Goal: Task Accomplishment & Management: Use online tool/utility

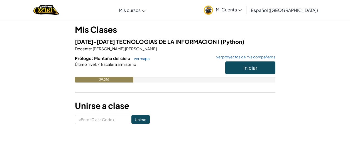
scroll to position [48, 0]
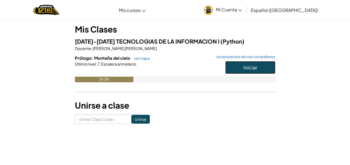
click at [238, 67] on button "Iniciar" at bounding box center [250, 67] width 50 height 13
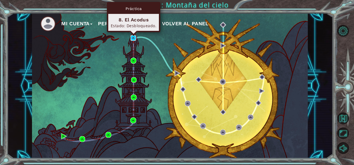
click at [133, 37] on img at bounding box center [133, 38] width 6 height 6
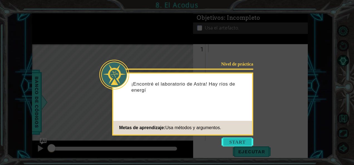
click at [236, 144] on button "Start" at bounding box center [237, 142] width 32 height 9
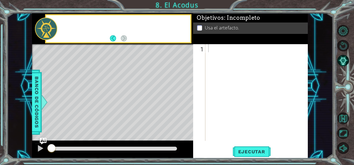
click at [236, 144] on div "1 ההההההההההההההההההההההההההההההההההההההההההההההההההההההההההההההההההההההההההההה…" at bounding box center [250, 101] width 115 height 114
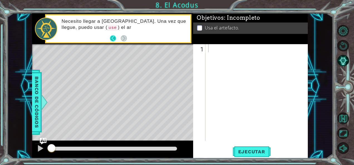
click at [115, 38] on button "Back" at bounding box center [115, 38] width 11 height 6
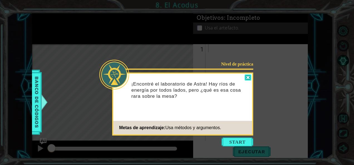
click at [250, 80] on div at bounding box center [248, 78] width 7 height 6
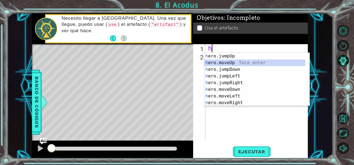
click at [230, 63] on div "h ero.jumpUp Toca enter h ero.moveUp Toca enter h ero.jumpDown Toca enter h ero…" at bounding box center [254, 86] width 101 height 67
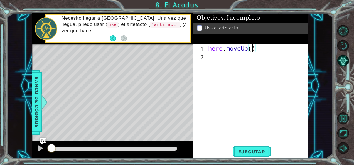
type textarea "hero.moveUp(2)"
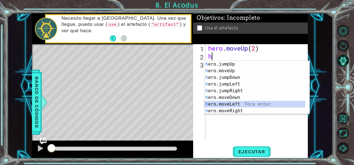
click at [238, 104] on div "h ero.jumpUp Toca enter h ero.moveUp Toca enter h ero.jumpDown Toca enter h ero…" at bounding box center [254, 94] width 101 height 67
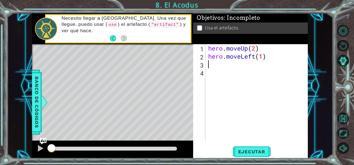
type textarea "hero.moveLeft(1)h"
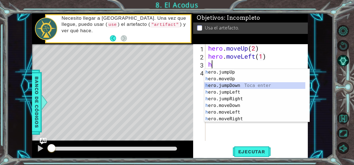
click at [233, 86] on div "h ero.jumpUp Toca enter h ero.moveUp Toca enter h ero.jumpDown Toca enter h ero…" at bounding box center [254, 102] width 101 height 67
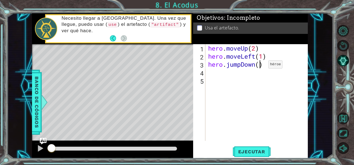
click at [260, 66] on div "hero . moveUp ( 2 ) hero . moveLeft ( 1 ) hero . jumpDown ( )" at bounding box center [258, 100] width 102 height 113
type textarea "hero.jumpDown(2)"
click at [238, 154] on span "Ejecutar" at bounding box center [252, 152] width 38 height 6
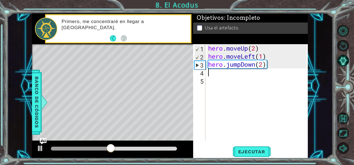
click at [233, 73] on div "hero . moveUp ( 2 ) hero . moveLeft ( 1 ) hero . jumpDown ( 2 )" at bounding box center [258, 100] width 102 height 113
type textarea "h"
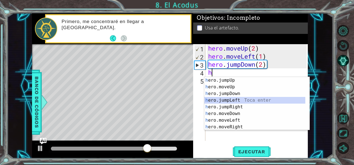
click at [243, 100] on div "h ero.jumpUp Toca enter h ero.moveUp Toca enter h ero.jumpDown Toca enter h ero…" at bounding box center [254, 110] width 101 height 67
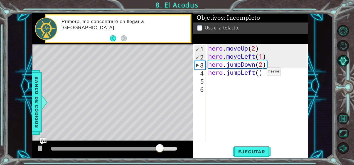
click at [258, 73] on div "hero . moveUp ( 2 ) hero . moveLeft ( 1 ) hero . jumpDown ( 2 ) hero . jumpLeft…" at bounding box center [258, 100] width 102 height 113
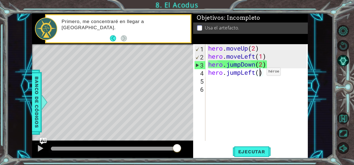
type textarea "hero.jumpLeft(2)"
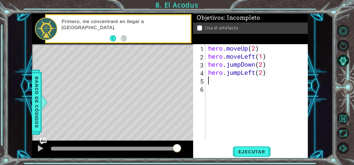
click at [261, 82] on div "hero . moveUp ( 2 ) hero . moveLeft ( 1 ) hero . jumpDown ( 2 ) hero . jumpLeft…" at bounding box center [258, 100] width 102 height 113
type textarea "g"
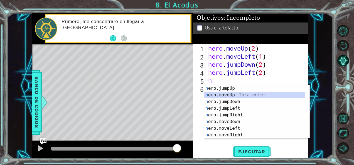
click at [260, 94] on div "h ero.jumpUp Toca enter h ero.moveUp Toca enter h ero.jumpDown Toca enter h ero…" at bounding box center [256, 118] width 105 height 67
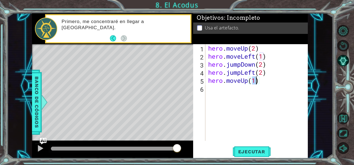
type textarea "hero.moveUp(2)"
type textarea "h"
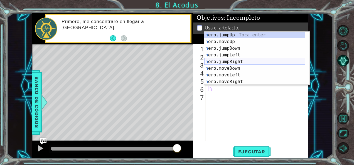
click at [262, 64] on div "h ero.jumpUp Toca enter h ero.moveUp Toca enter h ero.jumpDown Toca enter h ero…" at bounding box center [254, 65] width 101 height 67
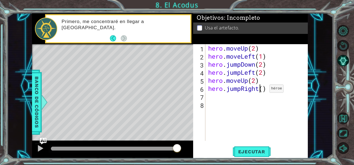
click at [261, 90] on div "hero . moveUp ( 2 ) hero . moveLeft ( 1 ) hero . jumpDown ( 2 ) hero . jumpLeft…" at bounding box center [258, 100] width 102 height 113
click at [263, 90] on div "hero . moveUp ( 2 ) hero . moveLeft ( 1 ) hero . jumpDown ( 2 ) hero . jumpLeft…" at bounding box center [258, 100] width 102 height 113
type textarea "hero.jumpRight(1)"
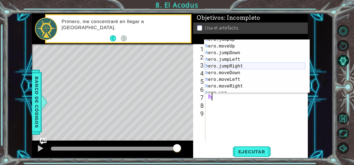
scroll to position [13, 0]
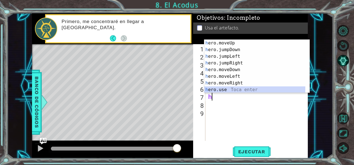
click at [235, 87] on div "h ero.moveUp Toca enter h ero.jumpDown Toca enter h ero.jumpLeft Toca enter h e…" at bounding box center [254, 73] width 101 height 67
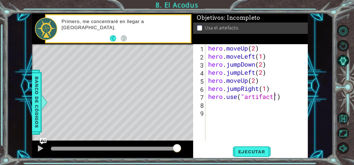
scroll to position [0, 3]
click at [265, 150] on span "Ejecutar" at bounding box center [252, 152] width 38 height 6
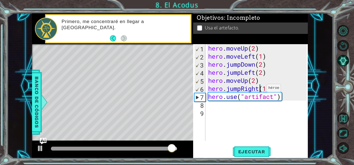
click at [258, 90] on div "hero . moveUp ( 2 ) hero . moveLeft ( 1 ) hero . jumpDown ( 2 ) hero . jumpLeft…" at bounding box center [258, 100] width 102 height 113
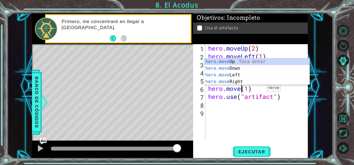
scroll to position [0, 2]
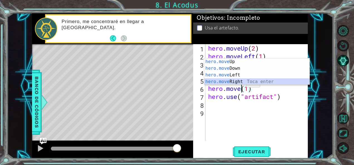
click at [237, 81] on div "hero.move Up Toca enter hero.move Down Toca enter hero.move Left Toca enter her…" at bounding box center [256, 78] width 105 height 40
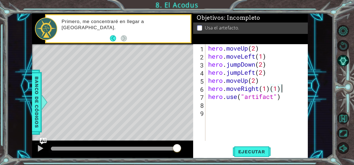
click at [280, 87] on div "hero . moveUp ( 2 ) hero . moveLeft ( 1 ) hero . jumpDown ( 2 ) hero . jumpLeft…" at bounding box center [258, 100] width 102 height 113
type textarea "hero.moveRight(1)"
click at [255, 147] on button "Ejecutar" at bounding box center [252, 151] width 38 height 11
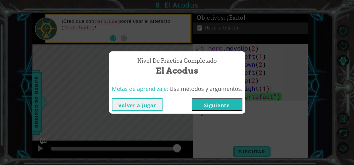
click at [144, 99] on button "Volver a jugar" at bounding box center [137, 104] width 51 height 13
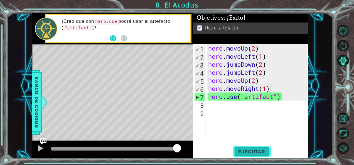
click at [238, 148] on button "Ejecutar" at bounding box center [252, 151] width 38 height 11
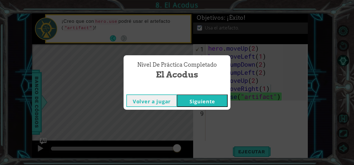
click at [212, 103] on button "Siguiente" at bounding box center [202, 101] width 51 height 13
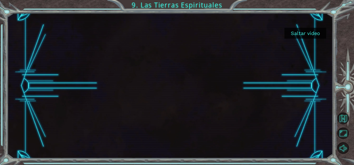
click at [302, 30] on button "Saltar video" at bounding box center [305, 33] width 42 height 11
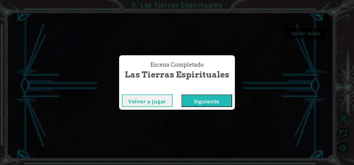
click at [188, 105] on button "Siguiente" at bounding box center [206, 101] width 51 height 13
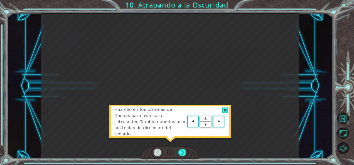
click at [226, 122] on area at bounding box center [226, 122] width 0 height 0
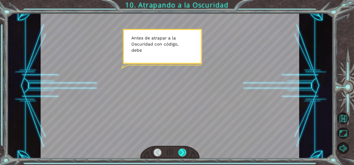
click at [179, 153] on div at bounding box center [182, 153] width 8 height 8
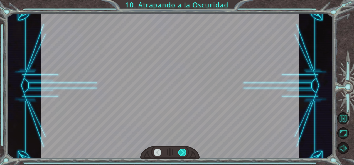
click at [179, 153] on div at bounding box center [182, 153] width 8 height 8
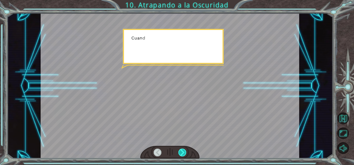
click at [179, 153] on div at bounding box center [182, 153] width 8 height 8
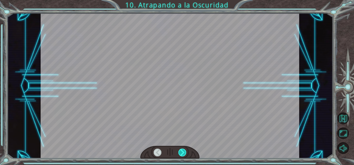
click at [179, 153] on div at bounding box center [182, 153] width 8 height 8
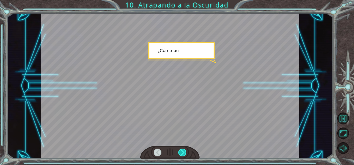
click at [179, 153] on div at bounding box center [182, 153] width 8 height 8
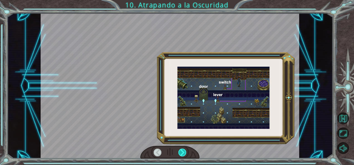
click at [179, 153] on div at bounding box center [182, 153] width 8 height 8
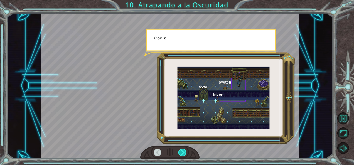
click at [179, 153] on div at bounding box center [182, 153] width 8 height 8
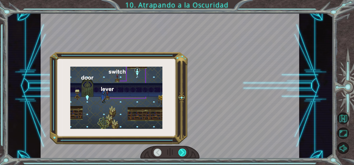
click at [179, 153] on div at bounding box center [182, 153] width 8 height 8
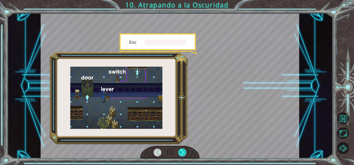
click at [179, 153] on div at bounding box center [182, 153] width 8 height 8
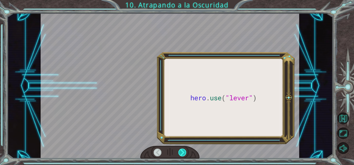
click at [179, 153] on div at bounding box center [182, 153] width 8 height 8
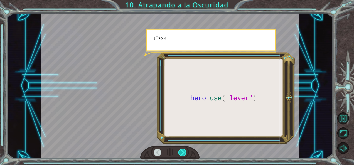
click at [179, 153] on div at bounding box center [182, 153] width 8 height 8
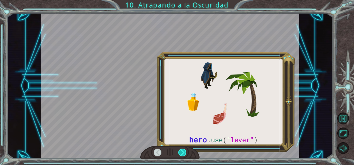
click at [179, 153] on div at bounding box center [182, 153] width 8 height 8
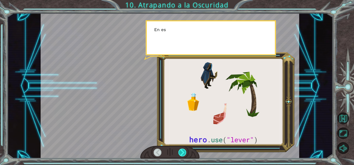
click at [179, 153] on div at bounding box center [182, 153] width 8 height 8
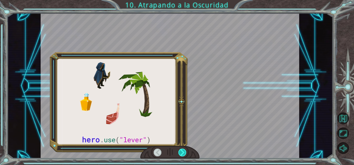
click at [179, 153] on div at bounding box center [182, 153] width 8 height 8
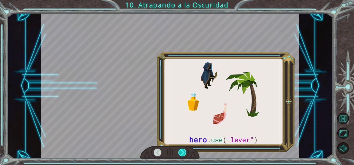
click at [179, 153] on div at bounding box center [182, 153] width 8 height 8
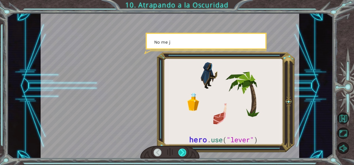
click at [179, 153] on div at bounding box center [182, 153] width 8 height 8
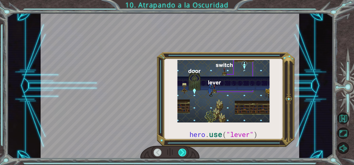
click at [179, 153] on div at bounding box center [182, 153] width 8 height 8
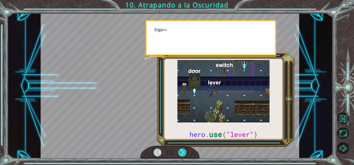
click at [179, 153] on div at bounding box center [182, 153] width 8 height 8
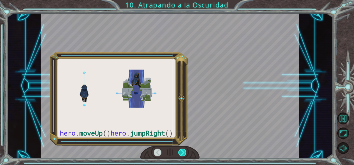
click at [179, 153] on div at bounding box center [182, 153] width 8 height 8
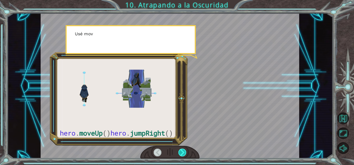
click at [179, 153] on div at bounding box center [182, 153] width 8 height 8
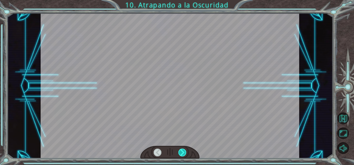
click at [179, 153] on div at bounding box center [182, 153] width 8 height 8
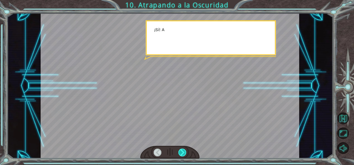
click at [179, 153] on div at bounding box center [182, 153] width 8 height 8
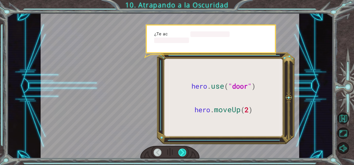
click at [179, 153] on div at bounding box center [182, 153] width 8 height 8
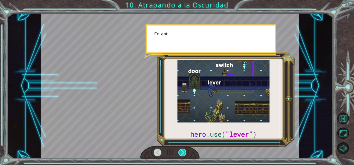
click at [179, 153] on div at bounding box center [182, 153] width 8 height 8
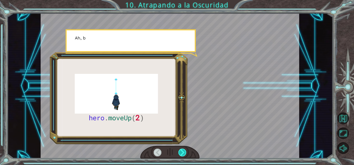
click at [179, 153] on div at bounding box center [182, 153] width 8 height 8
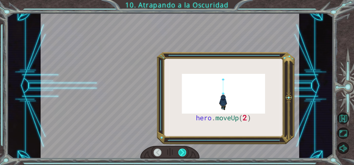
click at [179, 153] on div at bounding box center [182, 153] width 8 height 8
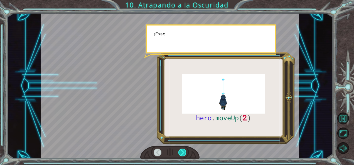
click at [179, 153] on div at bounding box center [182, 153] width 8 height 8
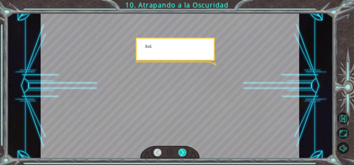
click at [179, 153] on div at bounding box center [182, 153] width 8 height 8
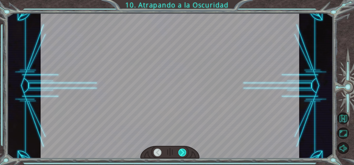
click at [179, 153] on div at bounding box center [182, 153] width 8 height 8
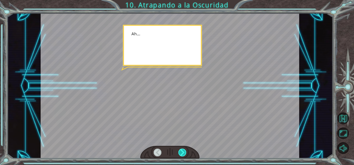
click at [179, 153] on div at bounding box center [182, 153] width 8 height 8
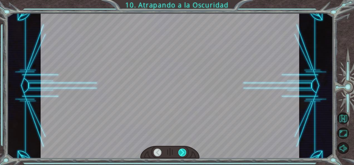
click at [179, 153] on div at bounding box center [182, 153] width 8 height 8
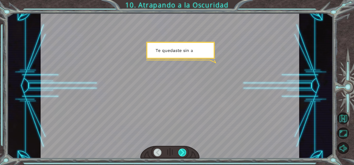
click at [179, 153] on div at bounding box center [182, 153] width 8 height 8
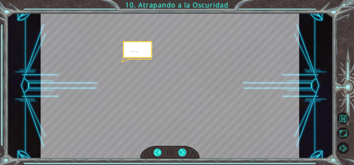
click at [179, 153] on div at bounding box center [182, 153] width 8 height 8
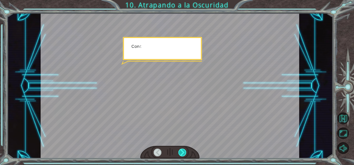
click at [179, 153] on div at bounding box center [182, 153] width 8 height 8
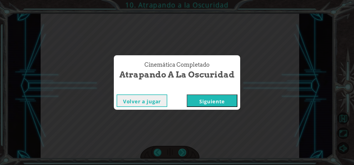
click at [179, 0] on div "hero . moveUp ( 2 ) A n t e s d e a t r a p a r a l a O s c u r i d a d c o n c…" at bounding box center [177, 0] width 354 height 0
click at [179, 153] on div "Cinemática Completado Atrapando a la Oscuridad Volver a jugar [GEOGRAPHIC_DATA]" at bounding box center [177, 82] width 354 height 165
drag, startPoint x: 179, startPoint y: 153, endPoint x: 209, endPoint y: 104, distance: 57.4
click at [209, 104] on div "Cinemática Completado Atrapando a la Oscuridad Volver a jugar [GEOGRAPHIC_DATA]" at bounding box center [177, 82] width 354 height 165
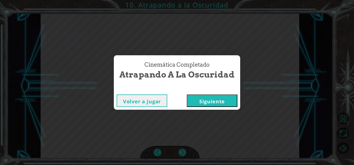
click at [209, 104] on button "Siguiente" at bounding box center [212, 101] width 51 height 13
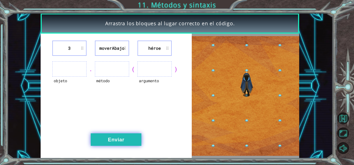
click at [109, 138] on button "Enviar" at bounding box center [116, 140] width 51 height 13
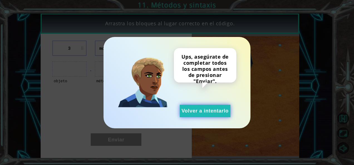
click at [203, 110] on button "Volver a intentarlo" at bounding box center [205, 111] width 51 height 13
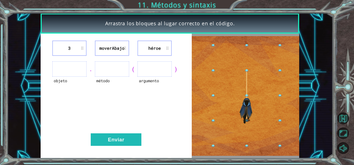
click at [74, 47] on li "3" at bounding box center [69, 48] width 34 height 15
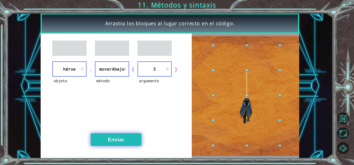
click at [111, 137] on button "Enviar" at bounding box center [116, 140] width 51 height 13
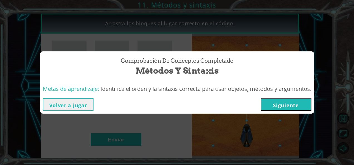
click at [81, 100] on button "Volver a jugar" at bounding box center [68, 104] width 51 height 13
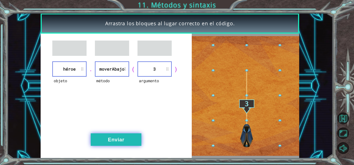
click at [106, 139] on button "Enviar" at bounding box center [116, 140] width 51 height 13
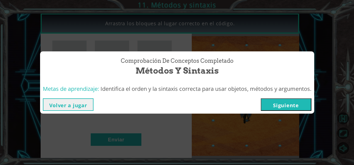
click at [302, 100] on button "Siguiente" at bounding box center [286, 104] width 51 height 13
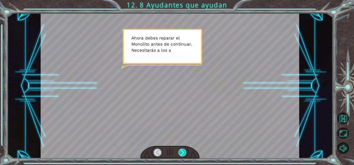
click at [179, 152] on div at bounding box center [182, 153] width 8 height 8
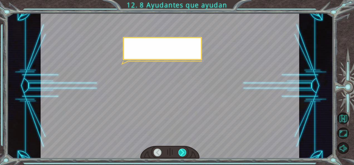
click at [179, 152] on div at bounding box center [182, 153] width 8 height 8
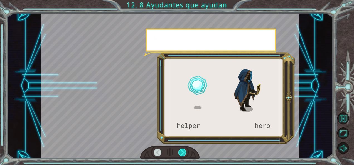
click at [179, 152] on div at bounding box center [182, 153] width 8 height 8
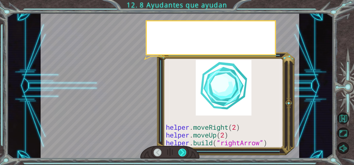
click at [179, 152] on div at bounding box center [182, 153] width 8 height 8
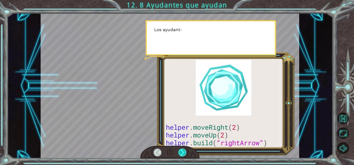
click at [179, 152] on div at bounding box center [182, 153] width 8 height 8
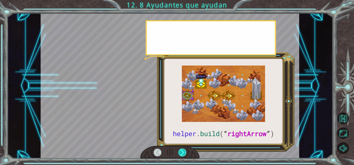
click at [179, 152] on div at bounding box center [182, 153] width 8 height 8
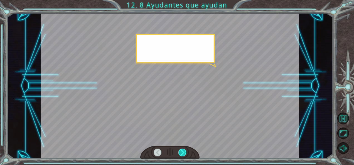
click at [179, 152] on div at bounding box center [182, 153] width 8 height 8
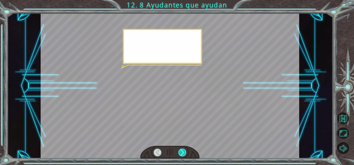
click at [179, 152] on div at bounding box center [182, 153] width 8 height 8
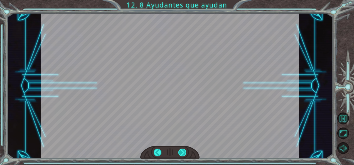
click at [179, 0] on div "helper . build ( “ rightArrow ” ) A h o r a d e b e s r e p a r a r e l M o n o…" at bounding box center [177, 0] width 354 height 0
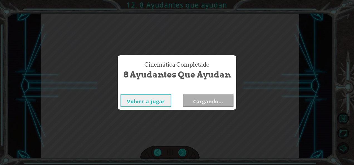
click at [179, 152] on div "Cinemática Completado 8 Ayudantes que ayudan Volver a jugar Cargando..." at bounding box center [177, 82] width 354 height 165
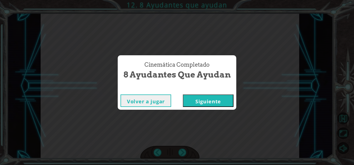
click at [203, 100] on button "Siguiente" at bounding box center [208, 101] width 51 height 13
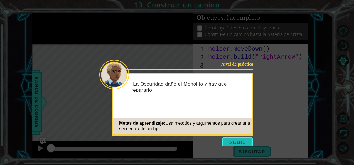
click at [230, 142] on button "Start" at bounding box center [237, 142] width 32 height 9
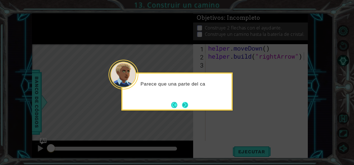
click at [186, 106] on button "Next" at bounding box center [185, 105] width 6 height 6
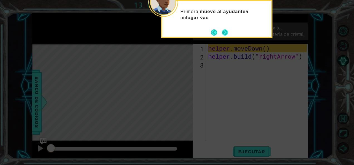
click at [222, 34] on button "Next" at bounding box center [225, 32] width 6 height 6
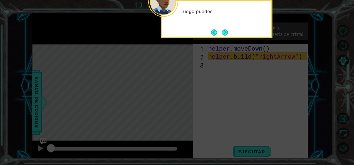
click at [222, 34] on button "Next" at bounding box center [225, 32] width 6 height 6
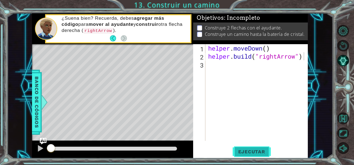
click at [236, 151] on span "Ejecutar" at bounding box center [252, 152] width 38 height 6
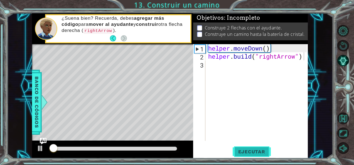
click at [236, 151] on span "Ejecutar" at bounding box center [252, 152] width 38 height 6
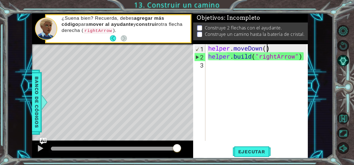
click at [266, 48] on div "helper . moveDown ( ) helper . build ( "rightArrow" )" at bounding box center [258, 100] width 102 height 113
type textarea "helper.moveDown(1)"
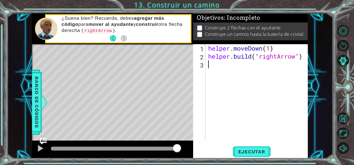
click at [275, 67] on div "helper . moveDown ( 1 ) helper . build ( "rightArrow" )" at bounding box center [258, 100] width 102 height 113
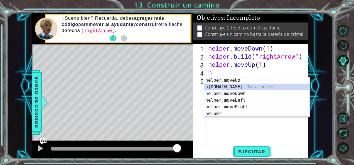
click at [238, 85] on div "h elper.moveUp Toca enter h [DOMAIN_NAME] Toca enter h elper.moveDown Toca ente…" at bounding box center [256, 103] width 105 height 53
type textarea "[DOMAIN_NAME]("rightArrow")"
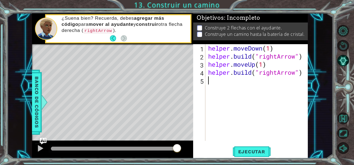
click at [238, 85] on div "helper . moveDown ( 1 ) helper . build ( "rightArrow" ) helper . moveUp ( 1 ) h…" at bounding box center [258, 100] width 102 height 113
click at [255, 153] on span "Ejecutar" at bounding box center [252, 152] width 38 height 6
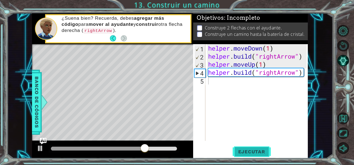
click at [241, 152] on span "Ejecutar" at bounding box center [252, 152] width 38 height 6
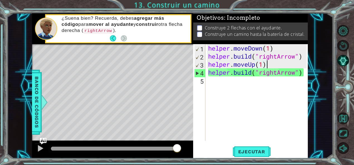
click at [276, 66] on div "helper . moveDown ( 1 ) helper . build ( "rightArrow" ) helper . moveUp ( 1 ) h…" at bounding box center [258, 100] width 102 height 113
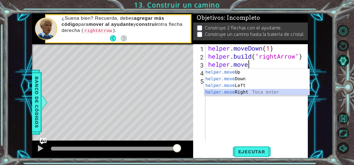
click at [261, 92] on div "helper.move Up Toca enter helper.move Down Toca enter helper.move Left Toca ent…" at bounding box center [256, 89] width 105 height 40
type textarea "helper.moveRight(1)"
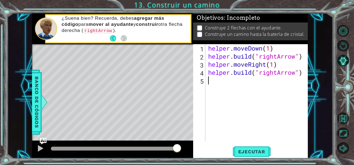
click at [231, 81] on div "helper . moveDown ( 1 ) helper . build ( "rightArrow" ) helper . moveRight ( 1 …" at bounding box center [258, 100] width 102 height 113
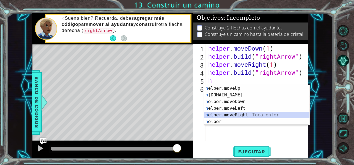
click at [238, 115] on div "h elper.moveUp Toca enter h [DOMAIN_NAME] Toca enter h elper.moveDown Toca ente…" at bounding box center [256, 111] width 105 height 53
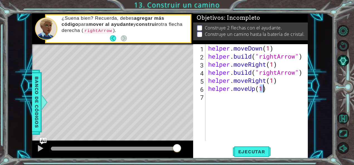
scroll to position [0, 3]
click at [256, 149] on span "Ejecutar" at bounding box center [252, 152] width 38 height 6
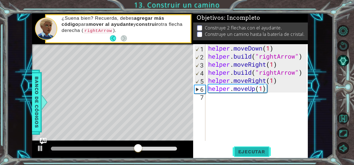
click at [256, 152] on span "Ejecutar" at bounding box center [252, 152] width 38 height 6
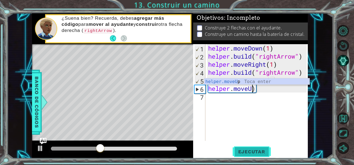
scroll to position [0, 2]
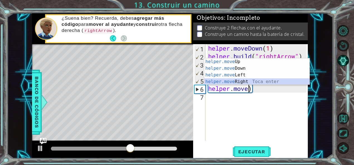
click at [265, 82] on div "helper.move Up Toca enter helper.move Down Toca enter helper.move Left Toca ent…" at bounding box center [256, 78] width 105 height 40
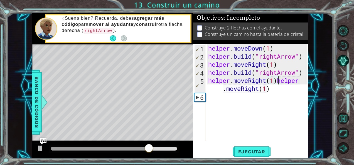
type textarea "helper.moveRight(1helper.moveRight(1)"
click at [263, 99] on div "helper . moveDown ( 1 ) helper . build ( "rightArrow" ) helper . moveRight ( 1 …" at bounding box center [258, 100] width 102 height 113
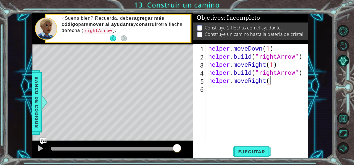
scroll to position [0, 3]
type textarea "helper.moveRight(2)"
click at [250, 152] on span "Ejecutar" at bounding box center [252, 152] width 38 height 6
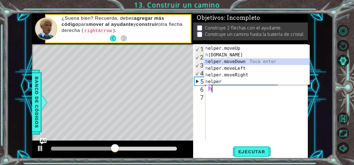
click at [264, 65] on div "h elper.moveUp Toca enter h [DOMAIN_NAME] Toca enter h elper.moveDown Toca ente…" at bounding box center [256, 71] width 105 height 53
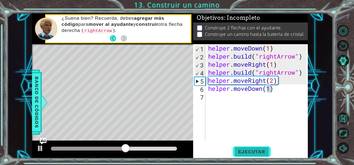
click at [256, 149] on button "Ejecutar" at bounding box center [252, 151] width 38 height 11
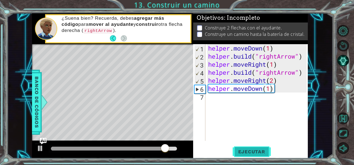
click at [256, 149] on button "Ejecutar" at bounding box center [252, 151] width 38 height 11
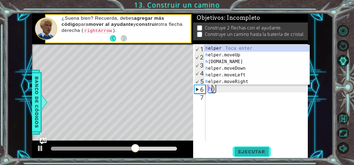
type textarea ")"
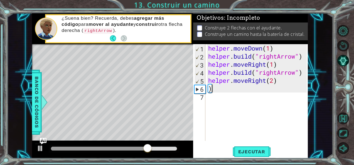
click at [267, 87] on div "helper . moveDown ( 1 ) helper . build ( "rightArrow" ) helper . moveRight ( 1 …" at bounding box center [258, 100] width 102 height 113
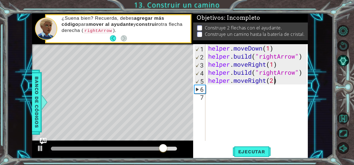
click at [274, 78] on div "helper . moveDown ( 1 ) helper . build ( "rightArrow" ) helper . moveRight ( 1 …" at bounding box center [258, 100] width 102 height 113
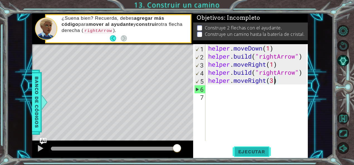
type textarea "helper.moveRight(3)"
click at [261, 152] on span "Ejecutar" at bounding box center [252, 152] width 38 height 6
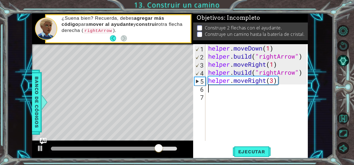
click at [267, 92] on div "helper . moveDown ( 1 ) helper . build ( "rightArrow" ) helper . moveRight ( 1 …" at bounding box center [258, 100] width 102 height 113
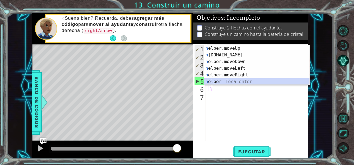
click at [265, 79] on div "h elper.moveUp Toca enter h [DOMAIN_NAME] Toca enter h elper.moveDown Toca ente…" at bounding box center [256, 71] width 105 height 53
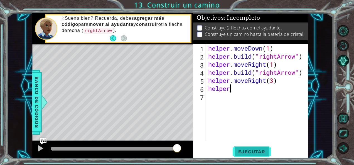
type textarea "helper"
click at [264, 151] on span "Ejecutar" at bounding box center [252, 152] width 38 height 6
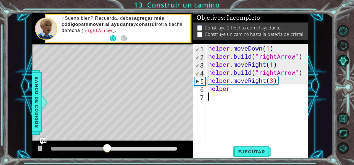
click at [253, 94] on div "helper . moveDown ( 1 ) helper . build ( "rightArrow" ) helper . moveRight ( 1 …" at bounding box center [258, 100] width 102 height 113
click at [251, 92] on div "helper . moveDown ( 1 ) helper . build ( "rightArrow" ) helper . moveRight ( 1 …" at bounding box center [258, 100] width 102 height 113
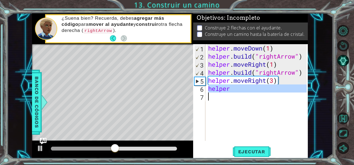
click at [251, 92] on div "helper . moveDown ( 1 ) helper . build ( "rightArrow" ) helper . moveRight ( 1 …" at bounding box center [258, 100] width 102 height 113
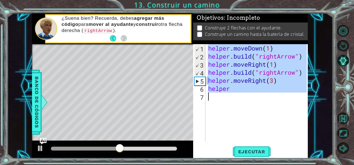
click at [251, 92] on div "helper . moveDown ( 1 ) helper . build ( "rightArrow" ) helper . moveRight ( 1 …" at bounding box center [257, 92] width 100 height 97
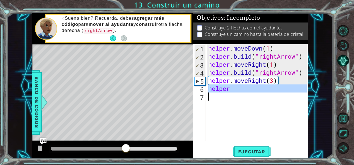
drag, startPoint x: 251, startPoint y: 92, endPoint x: 256, endPoint y: 122, distance: 30.3
click at [256, 122] on div "helper . moveDown ( 1 ) helper . build ( "rightArrow" ) helper . moveRight ( 1 …" at bounding box center [258, 100] width 102 height 113
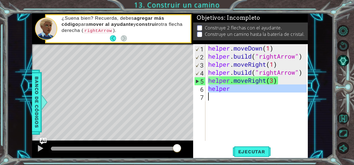
click at [264, 90] on div "helper . moveDown ( 1 ) helper . build ( "rightArrow" ) helper . moveRight ( 1 …" at bounding box center [257, 92] width 100 height 97
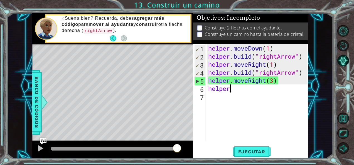
click at [264, 90] on div "helper . moveDown ( 1 ) helper . build ( "rightArrow" ) helper . moveRight ( 1 …" at bounding box center [258, 100] width 102 height 113
click at [264, 90] on div "helper . moveDown ( 1 ) helper . build ( "rightArrow" ) helper . moveRight ( 1 …" at bounding box center [257, 92] width 100 height 97
click at [264, 90] on div "helper . moveDown ( 1 ) helper . build ( "rightArrow" ) helper . moveRight ( 1 …" at bounding box center [258, 100] width 102 height 113
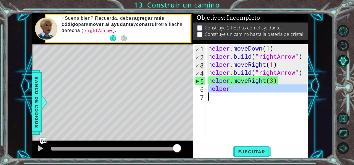
click at [264, 90] on div "helper . moveDown ( 1 ) helper . build ( "rightArrow" ) helper . moveRight ( 1 …" at bounding box center [258, 100] width 102 height 113
type textarea "."
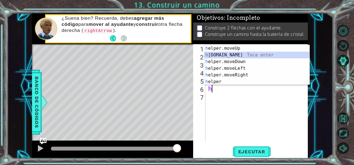
click at [249, 53] on div "h elper.moveUp Toca enter h [DOMAIN_NAME] Toca enter h elper.moveDown Toca ente…" at bounding box center [256, 71] width 105 height 53
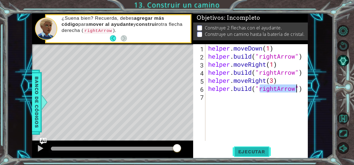
type textarea "[DOMAIN_NAME]("rightArrow")"
click at [258, 153] on span "Ejecutar" at bounding box center [252, 152] width 38 height 6
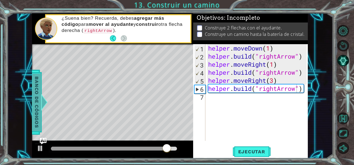
click at [38, 88] on span "Banco de códigos" at bounding box center [36, 103] width 9 height 58
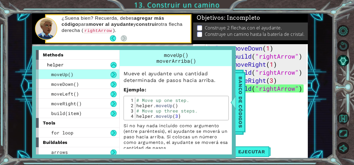
click at [265, 110] on div "helper . moveDown ( 1 ) helper . build ( "rightArrow" ) helper . moveRight ( 1 …" at bounding box center [258, 100] width 102 height 113
click at [238, 113] on span "Banco de códigos" at bounding box center [240, 103] width 9 height 58
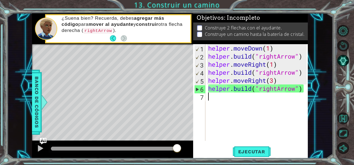
click at [240, 102] on div "helper . moveDown ( 1 ) helper . build ( "rightArrow" ) helper . moveRight ( 1 …" at bounding box center [258, 100] width 102 height 113
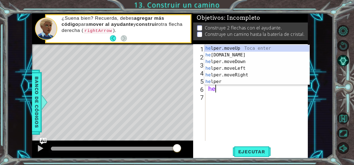
type textarea "h"
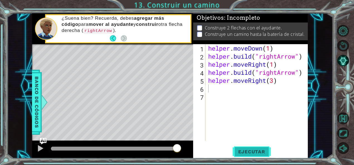
click at [235, 155] on button "Ejecutar" at bounding box center [252, 151] width 38 height 11
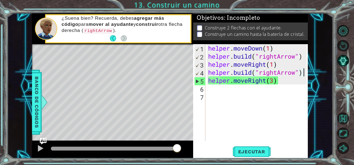
click at [304, 72] on div "helper . moveDown ( 1 ) helper . build ( "rightArrow" ) helper . moveRight ( 1 …" at bounding box center [258, 100] width 102 height 113
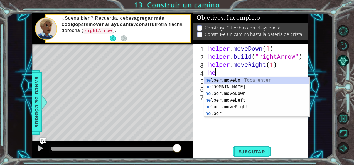
type textarea "h"
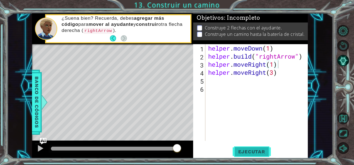
click at [258, 147] on button "Ejecutar" at bounding box center [252, 151] width 38 height 11
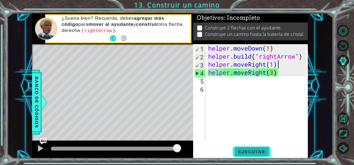
type textarea "helper.moveRight(3)"
drag, startPoint x: 202, startPoint y: 25, endPoint x: 198, endPoint y: 26, distance: 4.1
click at [198, 26] on p at bounding box center [199, 27] width 5 height 5
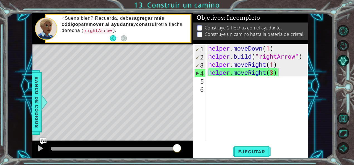
click at [198, 26] on p at bounding box center [199, 27] width 5 height 5
